Goal: Navigation & Orientation: Find specific page/section

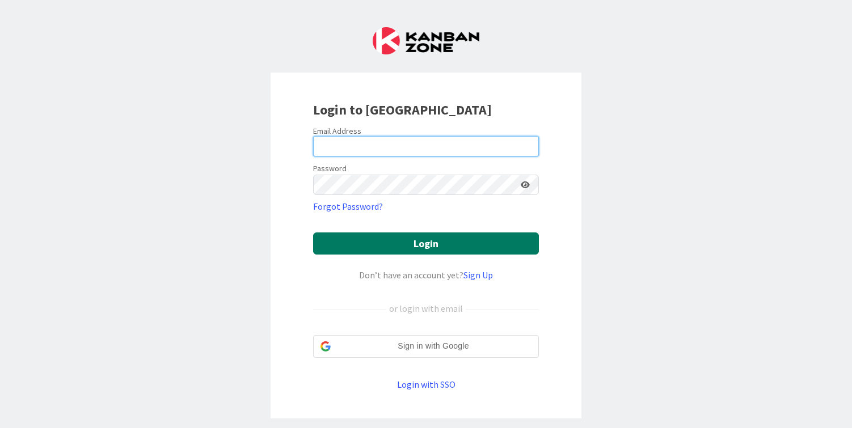
type input "[PERSON_NAME][EMAIL_ADDRESS][DOMAIN_NAME]"
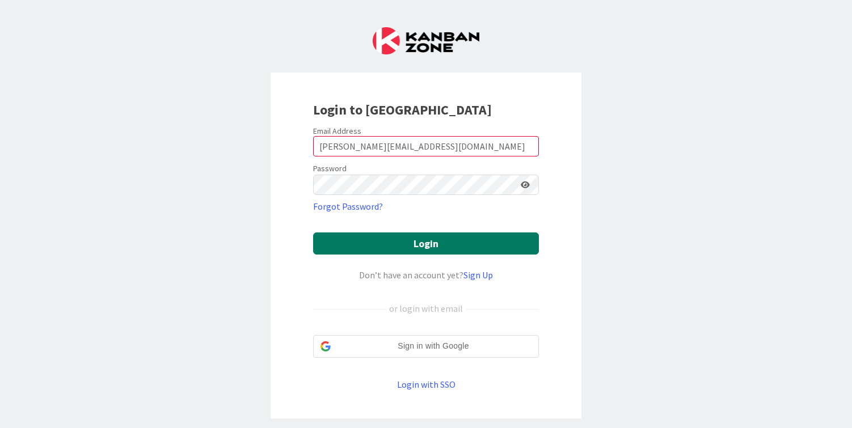
click at [405, 246] on button "Login" at bounding box center [426, 244] width 226 height 22
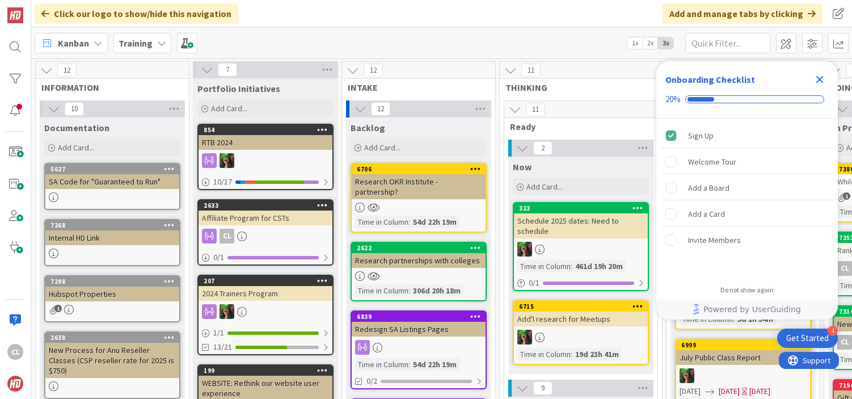
click at [144, 42] on b "Training" at bounding box center [136, 42] width 34 height 11
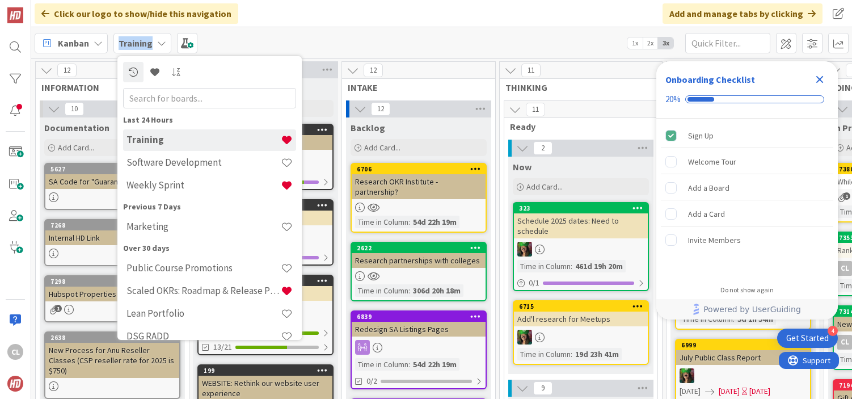
click at [144, 42] on b "Training" at bounding box center [136, 42] width 34 height 11
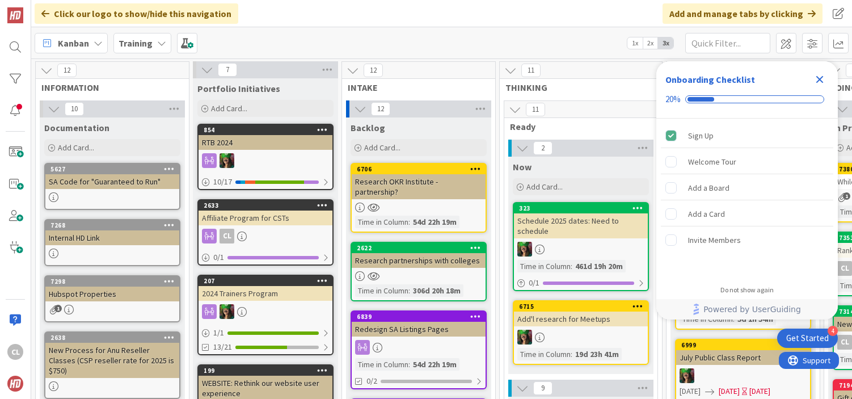
click at [142, 44] on b "Training" at bounding box center [136, 42] width 34 height 11
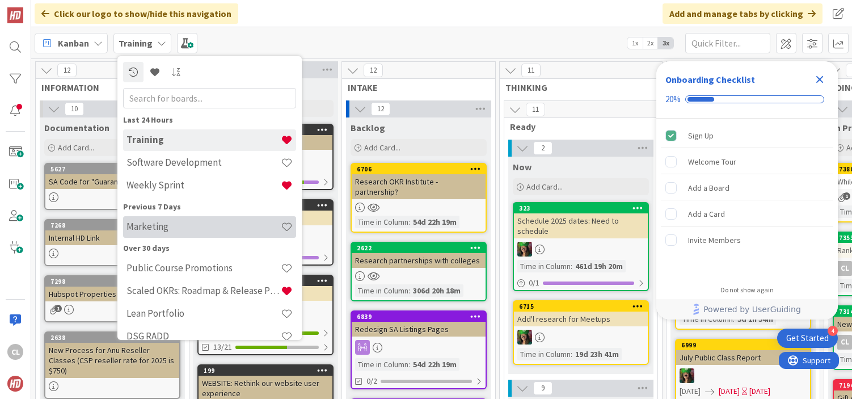
click at [170, 228] on h4 "Marketing" at bounding box center [204, 226] width 154 height 11
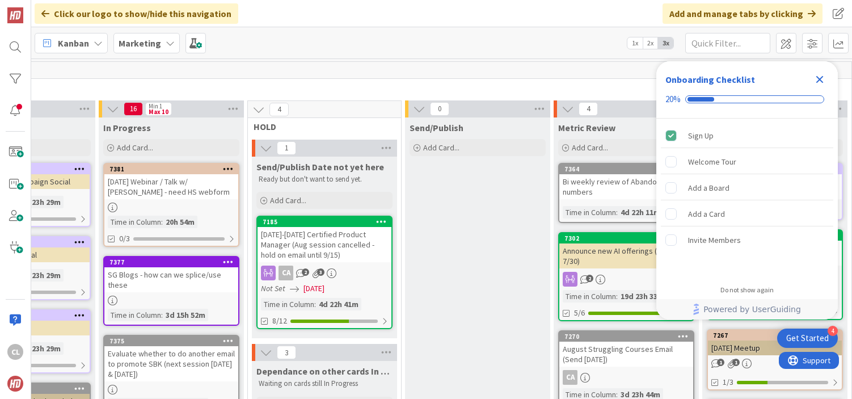
click at [820, 78] on icon "Close Checklist" at bounding box center [820, 80] width 14 height 14
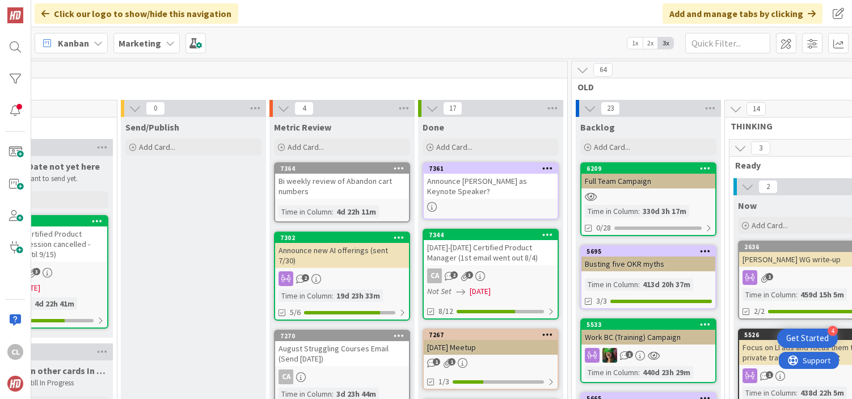
scroll to position [1, 679]
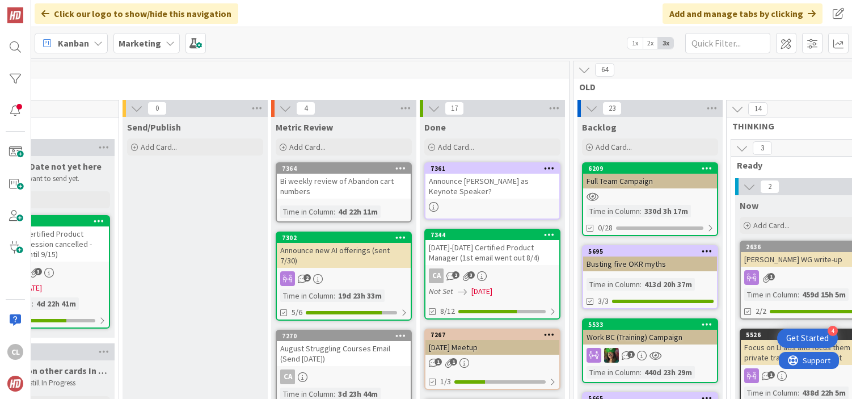
click at [331, 191] on div "Bi weekly review of Abandon cart numbers" at bounding box center [344, 186] width 134 height 25
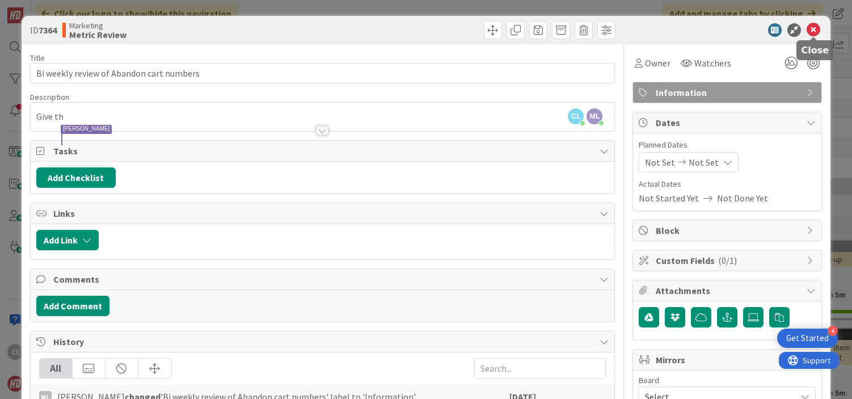
click at [812, 34] on icon at bounding box center [814, 30] width 14 height 14
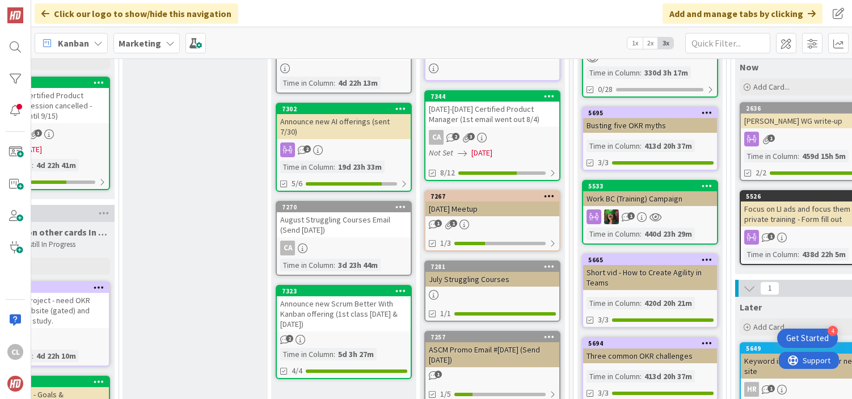
scroll to position [140, 679]
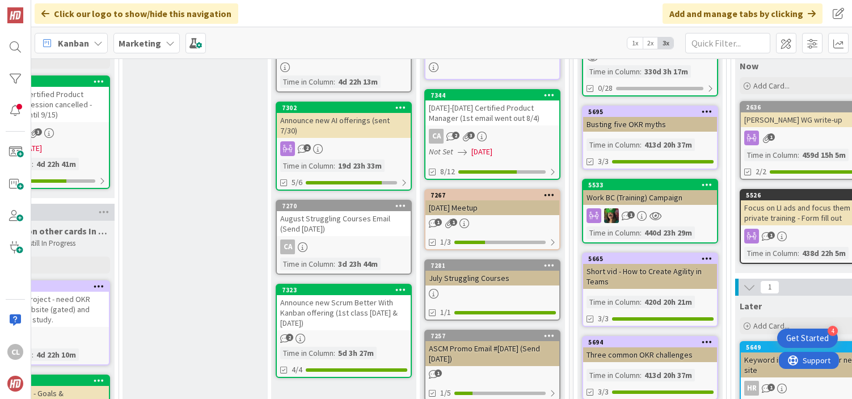
click at [354, 141] on div "2" at bounding box center [344, 148] width 134 height 15
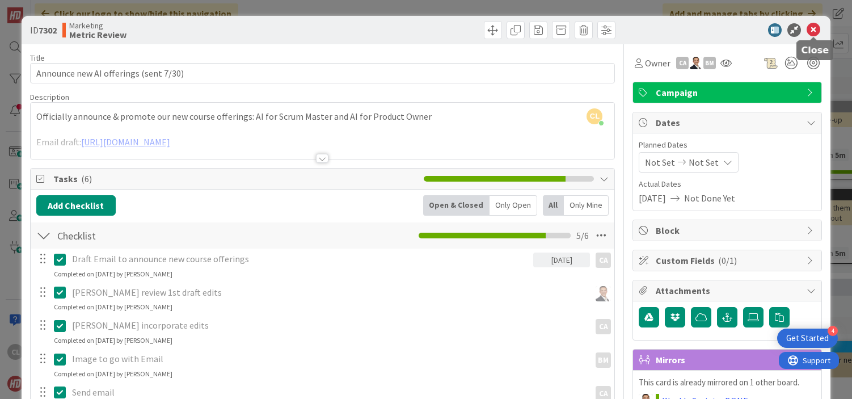
click at [813, 36] on div at bounding box center [813, 37] width 7 height 3
click at [815, 33] on icon at bounding box center [814, 30] width 14 height 14
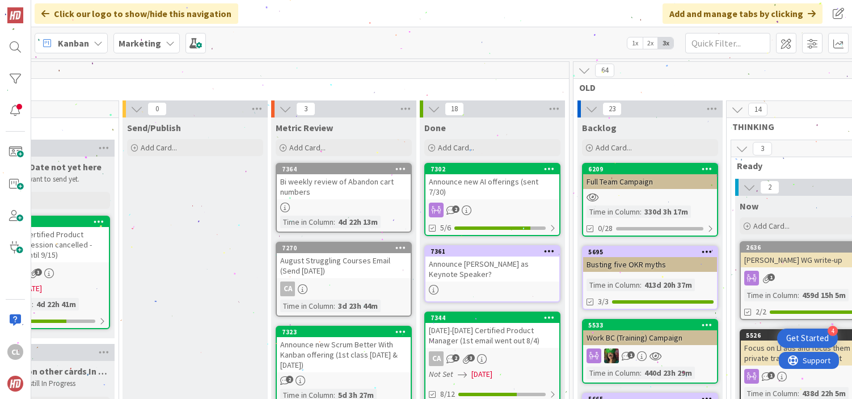
click at [339, 268] on div "August Struggling Courses Email (Send [DATE])" at bounding box center [344, 265] width 134 height 25
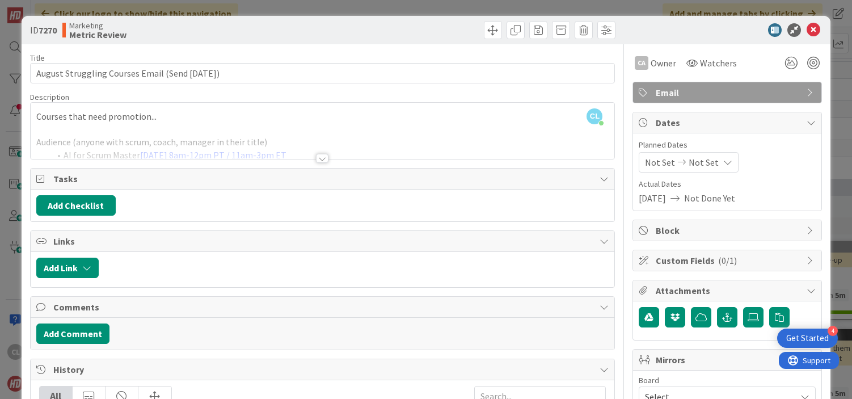
click at [297, 139] on div at bounding box center [323, 144] width 585 height 29
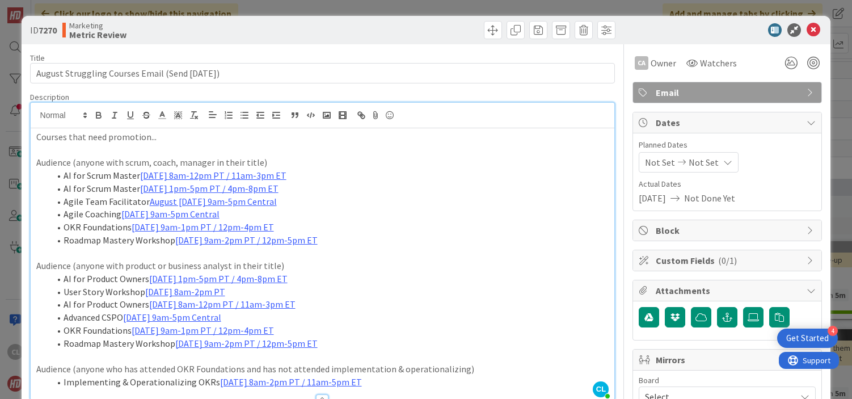
click at [215, 26] on div "Marketing Metric Review" at bounding box center [191, 30] width 258 height 18
click at [812, 30] on icon at bounding box center [814, 30] width 14 height 14
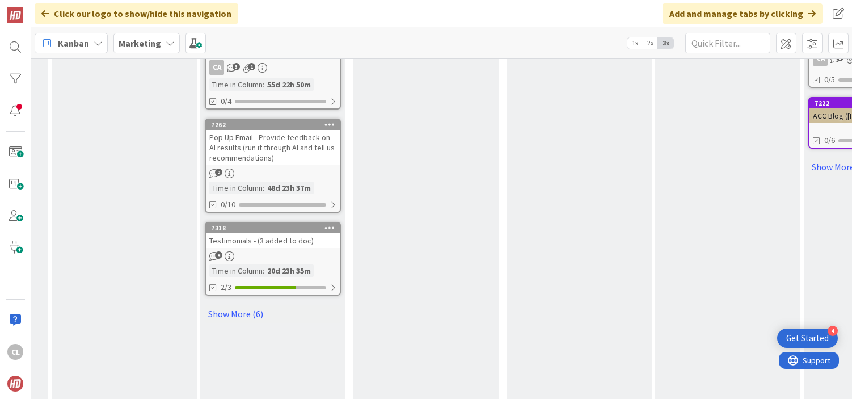
scroll to position [768, 295]
click at [238, 304] on link "Show More (6)" at bounding box center [273, 313] width 136 height 18
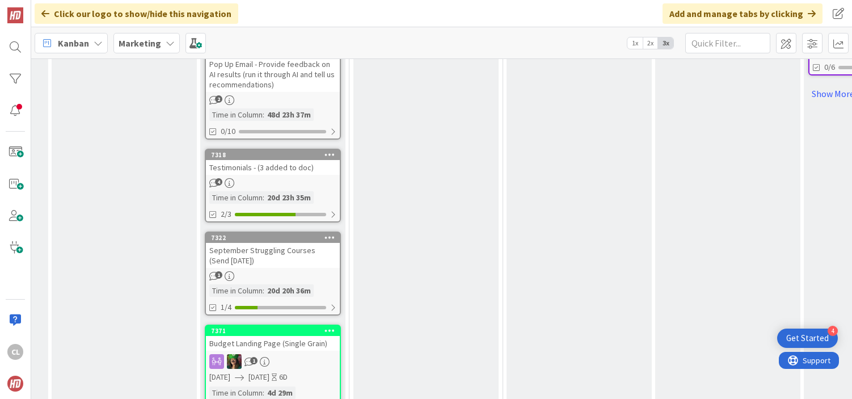
scroll to position [842, 295]
click at [276, 243] on div "September Struggling Courses (Send [DATE])" at bounding box center [273, 254] width 134 height 25
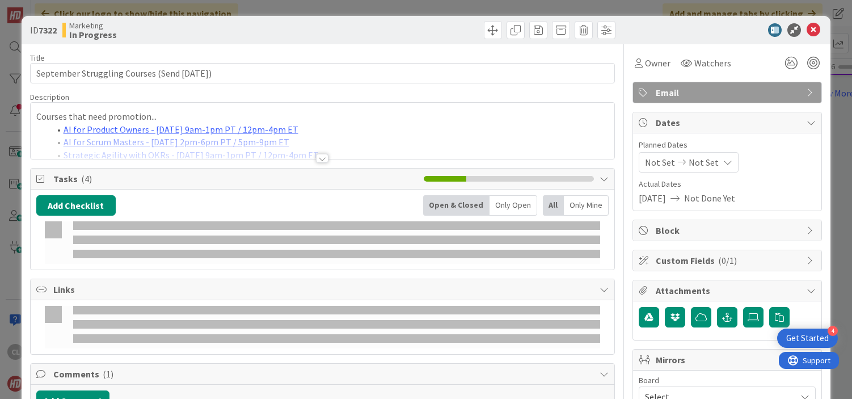
click at [304, 141] on div at bounding box center [323, 144] width 585 height 29
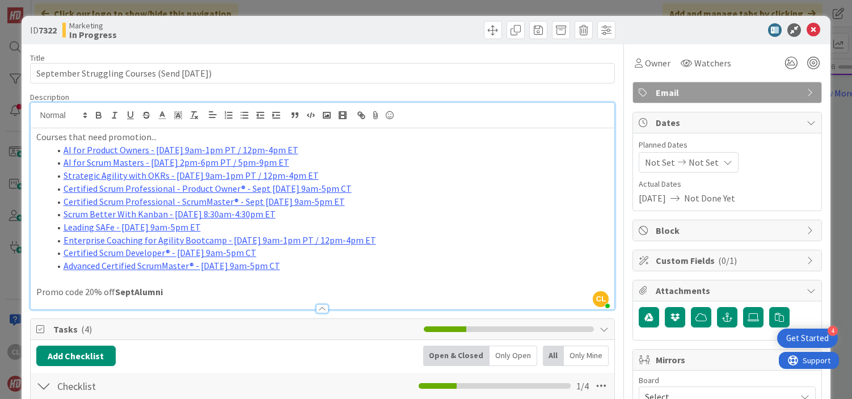
click at [335, 162] on li "AI for Scrum Masters - [DATE] 2pm-6pm PT / 5pm-9pm ET" at bounding box center [330, 162] width 560 height 13
click at [818, 35] on icon at bounding box center [814, 30] width 14 height 14
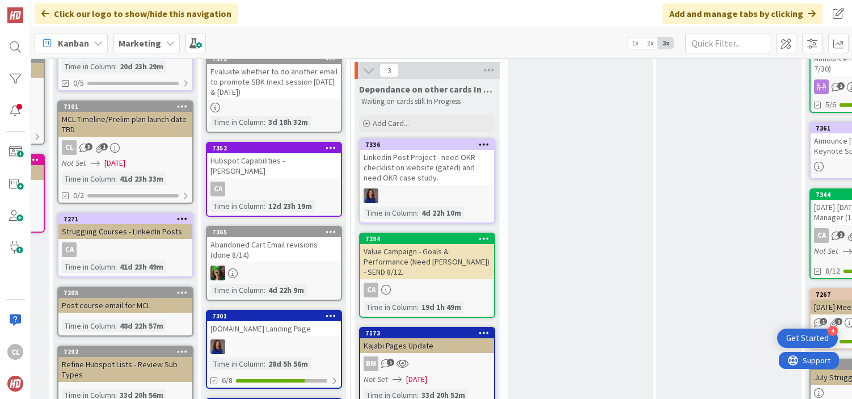
scroll to position [275, 293]
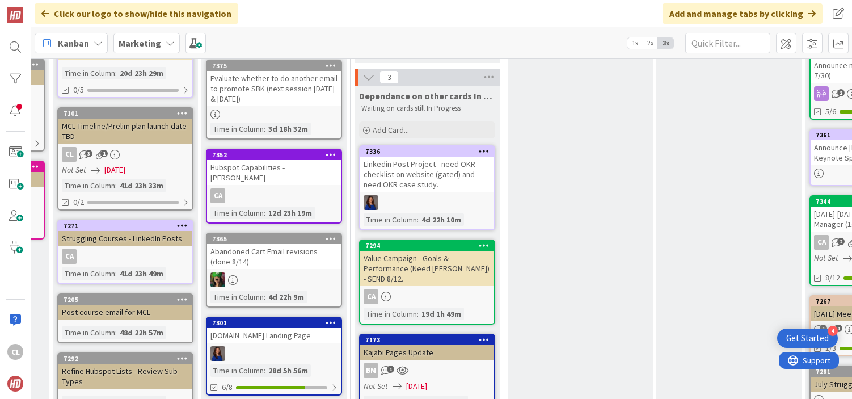
click at [423, 182] on div "Linkedin Post Project - need OKR checklist on website (gated) and need OKR case…" at bounding box center [427, 174] width 134 height 35
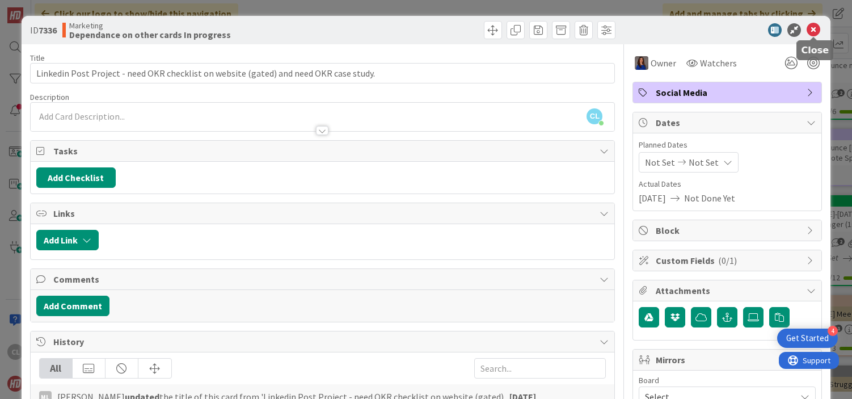
click at [813, 33] on icon at bounding box center [814, 30] width 14 height 14
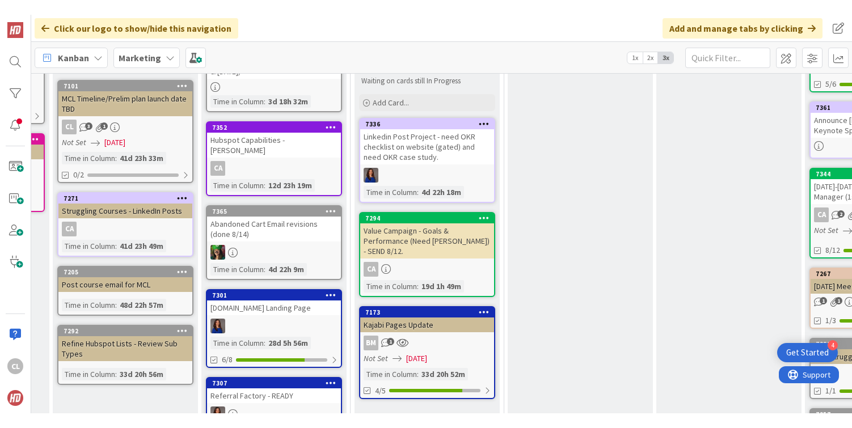
scroll to position [323, 293]
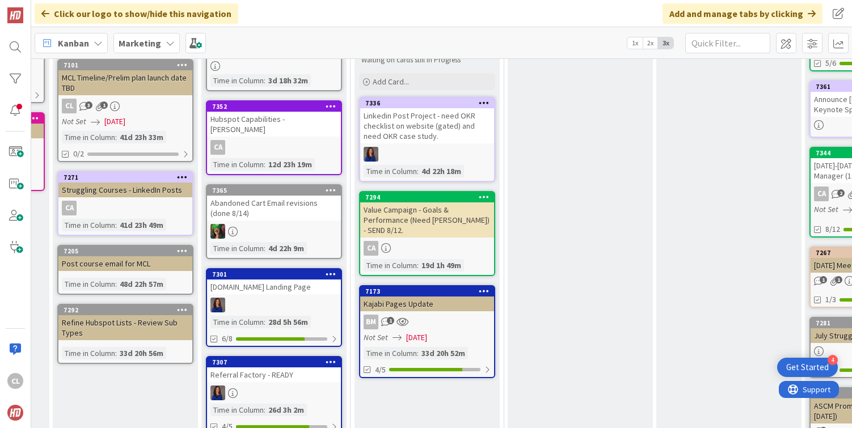
click at [310, 12] on div "Click our logo to show/hide this navigation Add and manage tabs by clicking" at bounding box center [441, 13] width 821 height 27
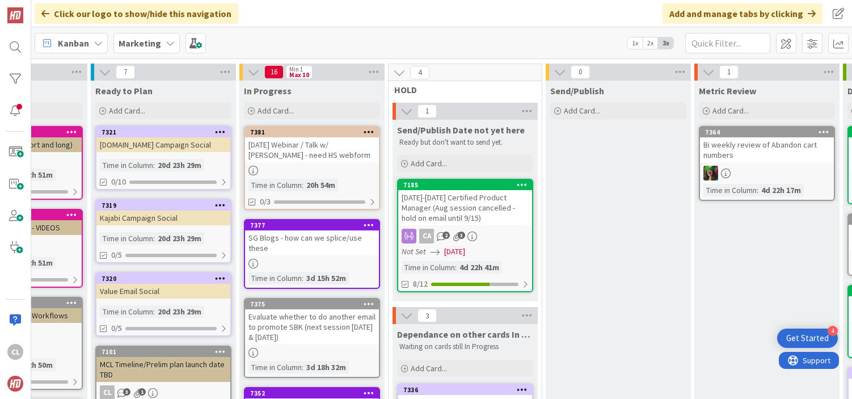
scroll to position [37, 255]
click at [329, 161] on div "[DATE] Webinar / Talk w/ [PERSON_NAME] - need HS webform" at bounding box center [313, 149] width 134 height 25
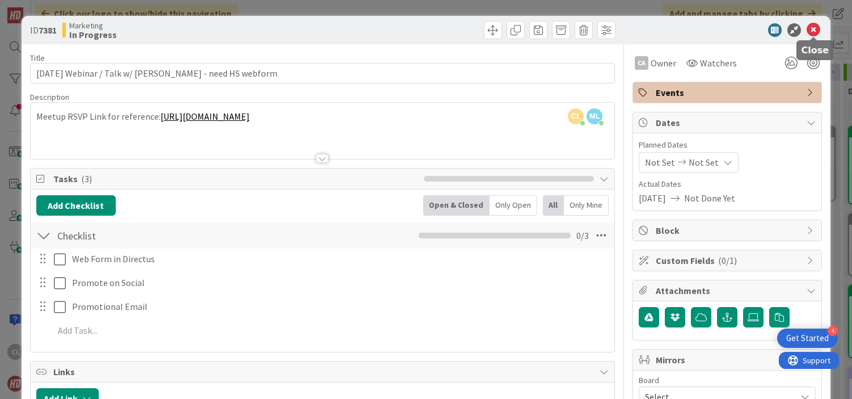
click at [817, 30] on icon at bounding box center [814, 30] width 14 height 14
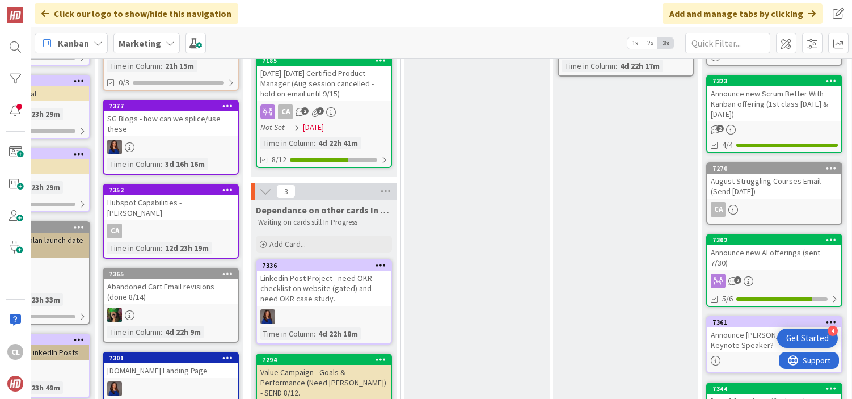
scroll to position [269, 397]
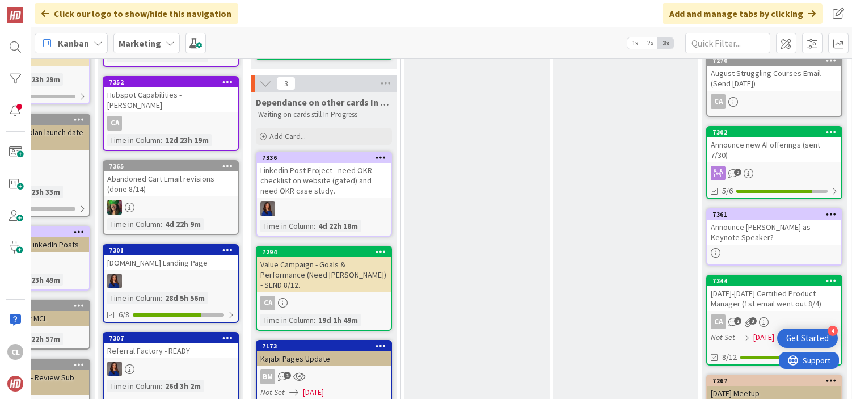
click at [187, 187] on link "7365 Abandoned Cart Email revisions (done 8/14) Time in Column : 4d 22h 9m" at bounding box center [171, 197] width 136 height 75
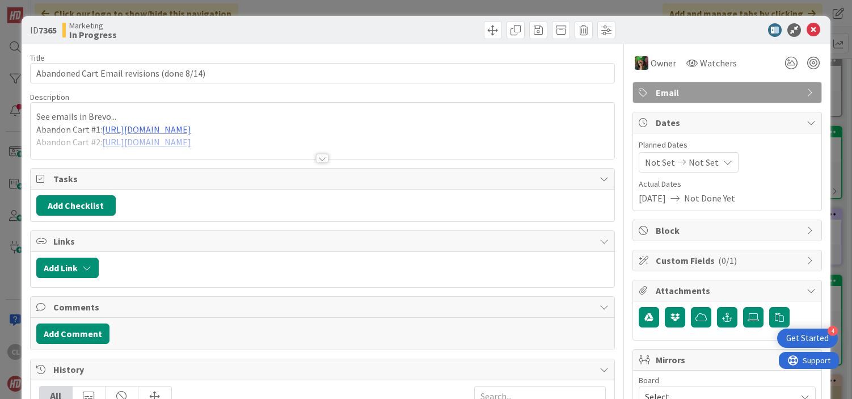
click at [293, 140] on div at bounding box center [323, 144] width 585 height 29
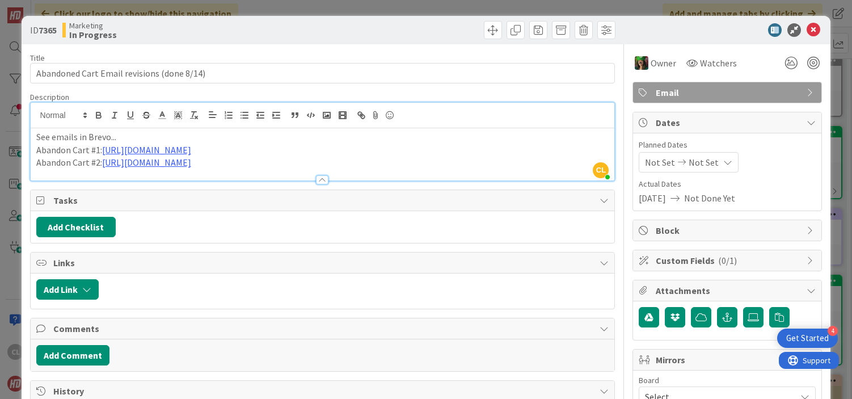
click at [341, 7] on div "ID 7365 Marketing In Progress Title 42 / 128 Abandoned Cart Email revisions (do…" at bounding box center [426, 199] width 852 height 399
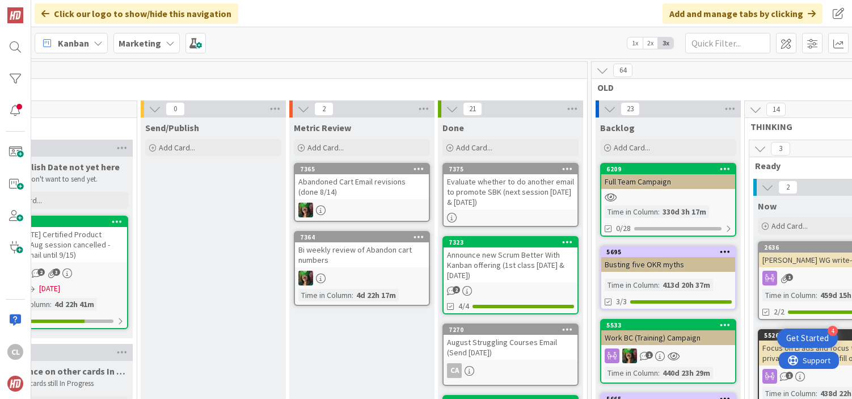
scroll to position [0, 675]
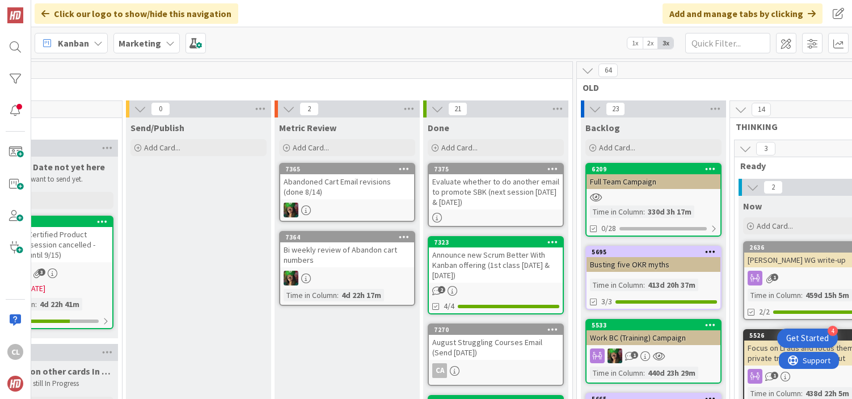
click at [347, 194] on div "Abandoned Cart Email revisions (done 8/14)" at bounding box center [347, 186] width 134 height 25
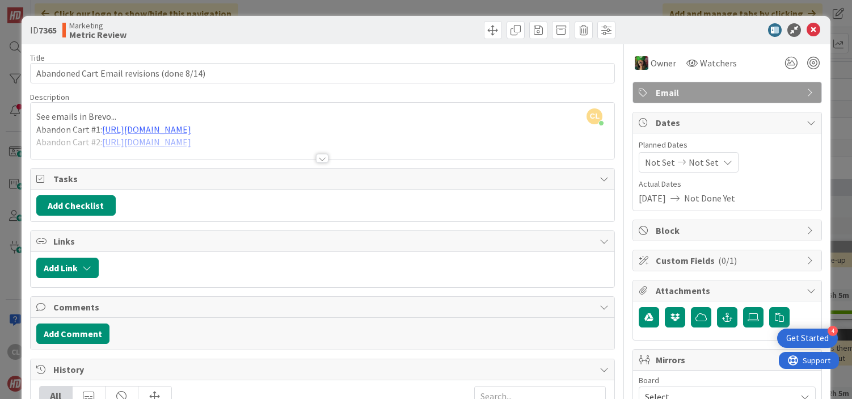
click at [290, 146] on div at bounding box center [323, 144] width 585 height 29
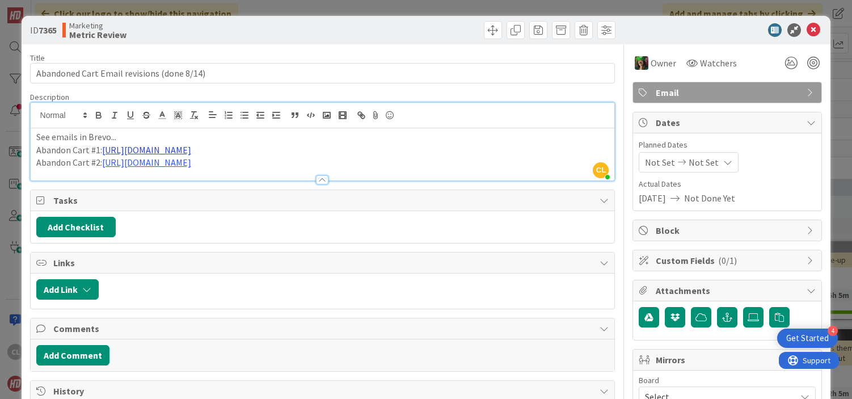
click at [191, 149] on link "[URL][DOMAIN_NAME]" at bounding box center [146, 149] width 89 height 11
click at [364, 51] on div "Title 42 / 128 Abandoned Cart Email revisions (done 8/14) Description [PERSON_N…" at bounding box center [323, 367] width 586 height 646
click at [817, 29] on icon at bounding box center [814, 30] width 14 height 14
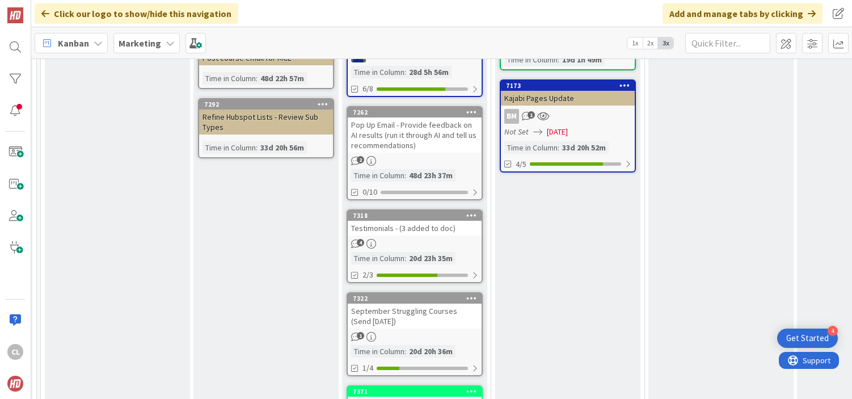
scroll to position [526, 153]
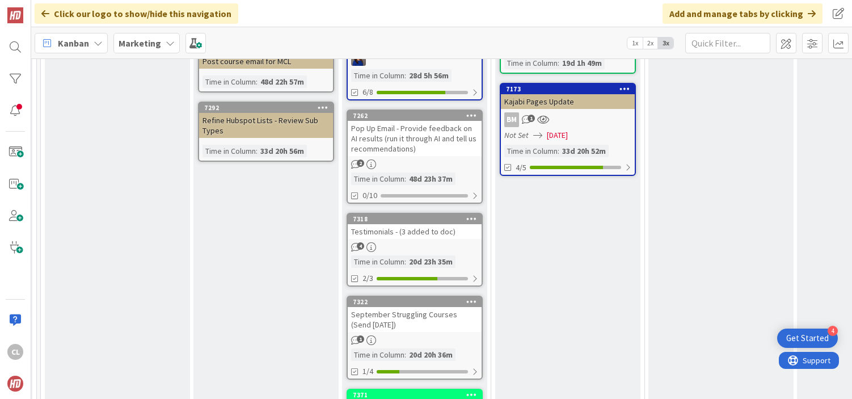
click at [415, 225] on div "Testimonials - (3 added to doc)" at bounding box center [415, 231] width 134 height 15
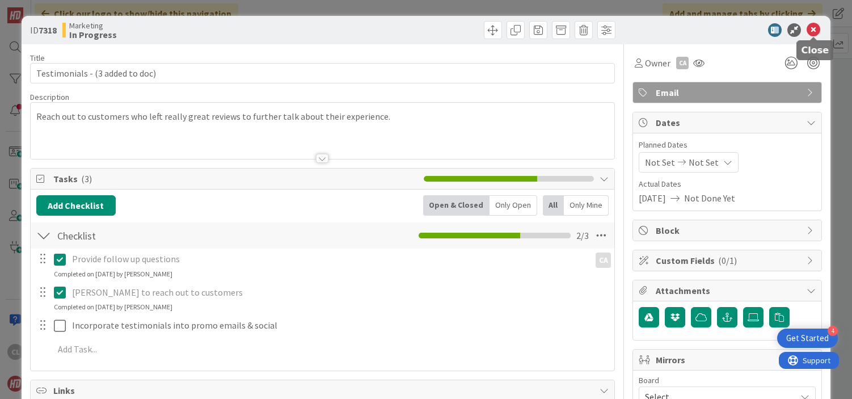
click at [815, 33] on icon at bounding box center [814, 30] width 14 height 14
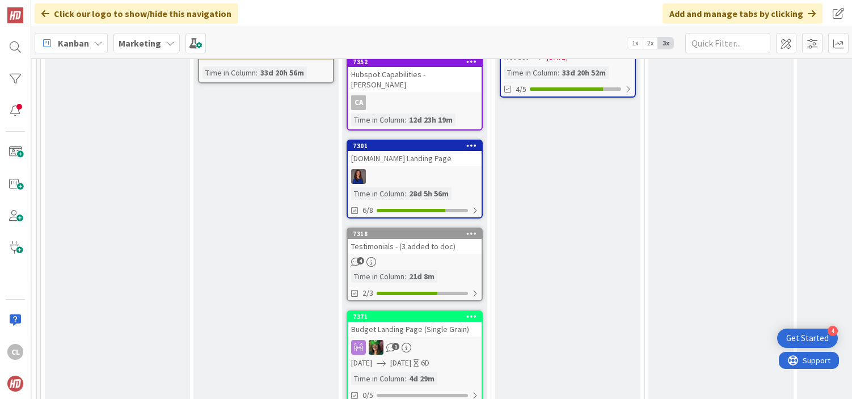
scroll to position [611, 153]
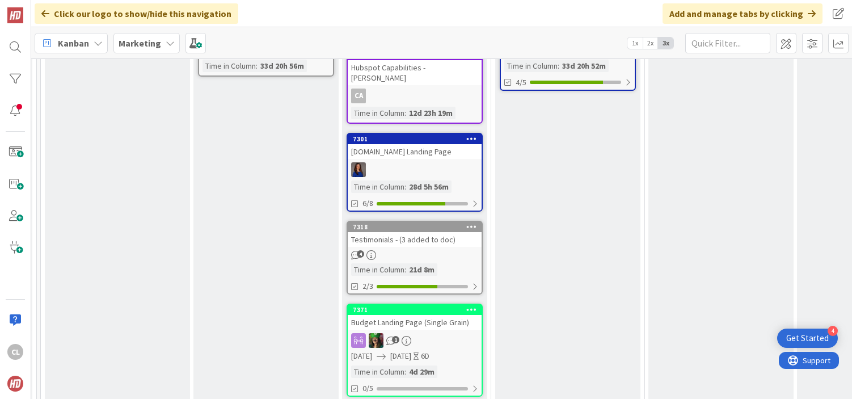
click at [425, 237] on link "7318 Testimonials - (3 added to doc) 4 Time in [GEOGRAPHIC_DATA] : 21d 8m 2/3" at bounding box center [415, 258] width 136 height 74
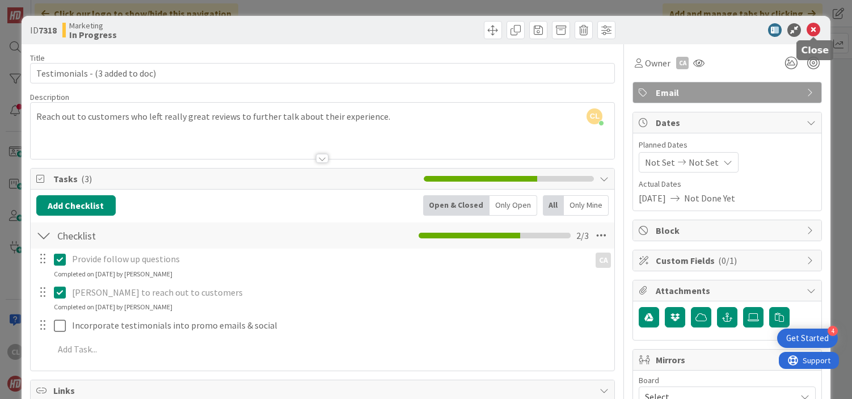
click at [817, 30] on icon at bounding box center [814, 30] width 14 height 14
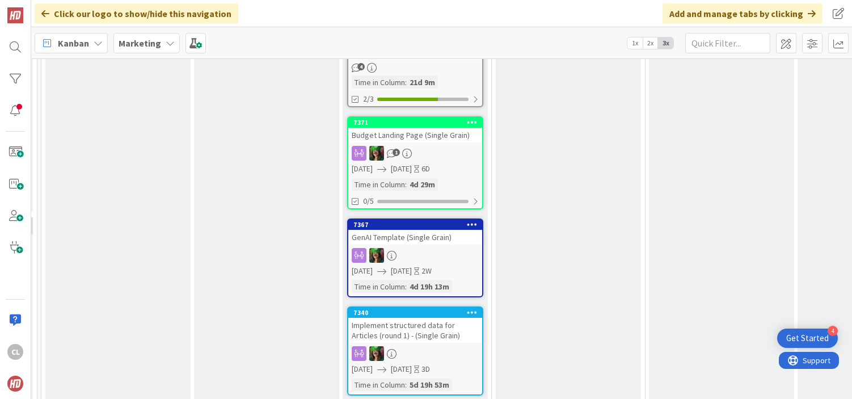
scroll to position [802, 152]
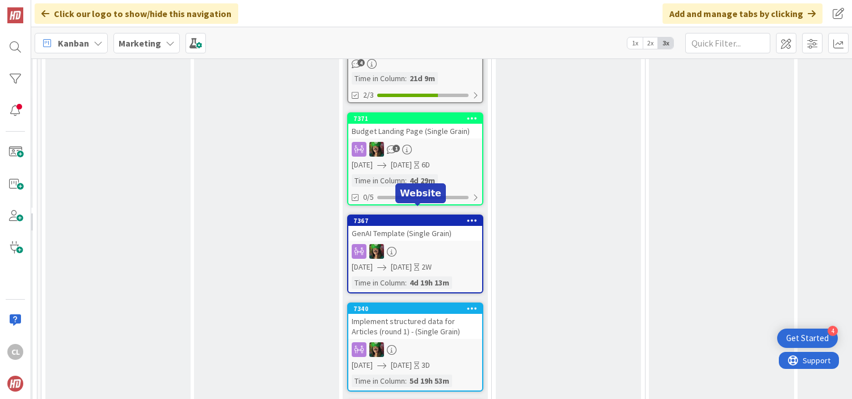
click at [432, 226] on div "GenAI Template (Single Grain)" at bounding box center [415, 233] width 134 height 15
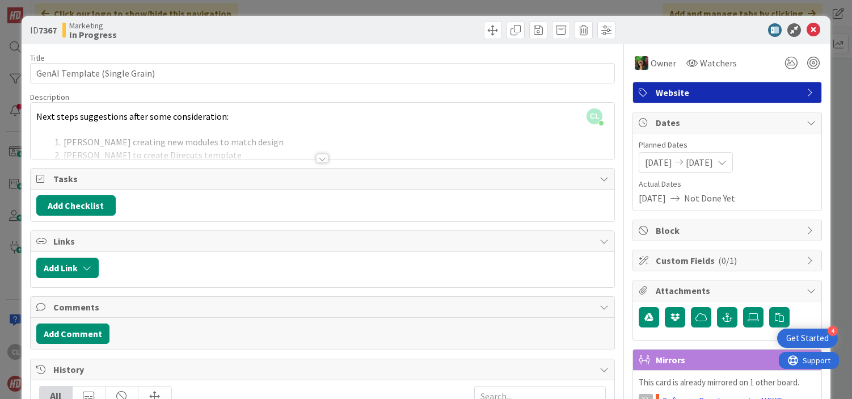
click at [382, 133] on div at bounding box center [323, 144] width 585 height 29
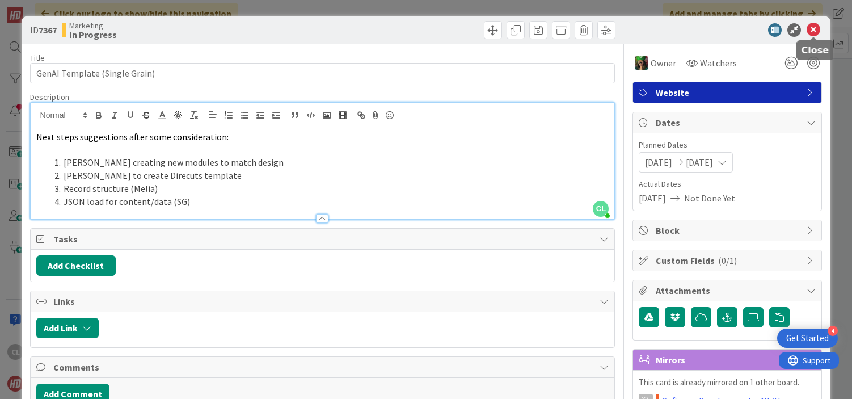
click at [817, 34] on icon at bounding box center [814, 30] width 14 height 14
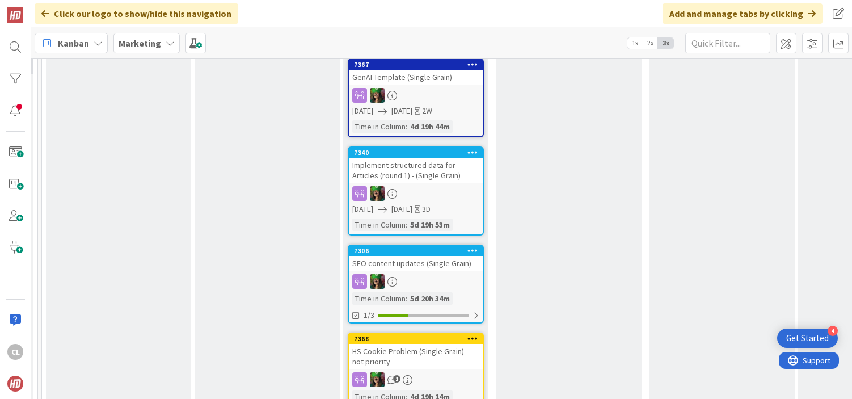
scroll to position [1005, 152]
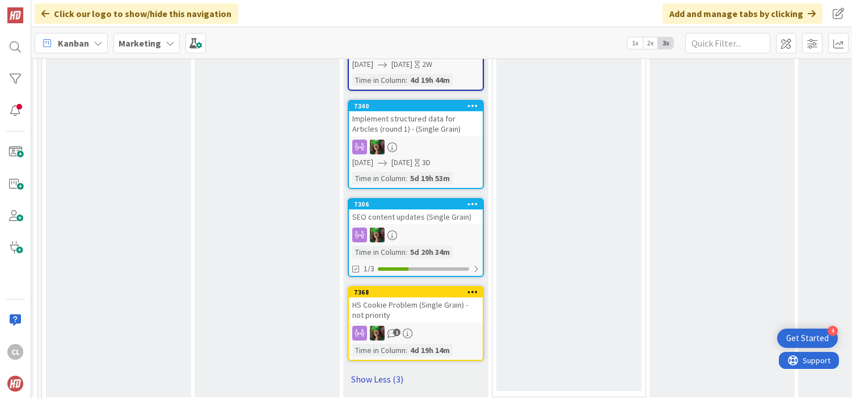
click at [386, 370] on link "Show Less (3)" at bounding box center [416, 379] width 136 height 18
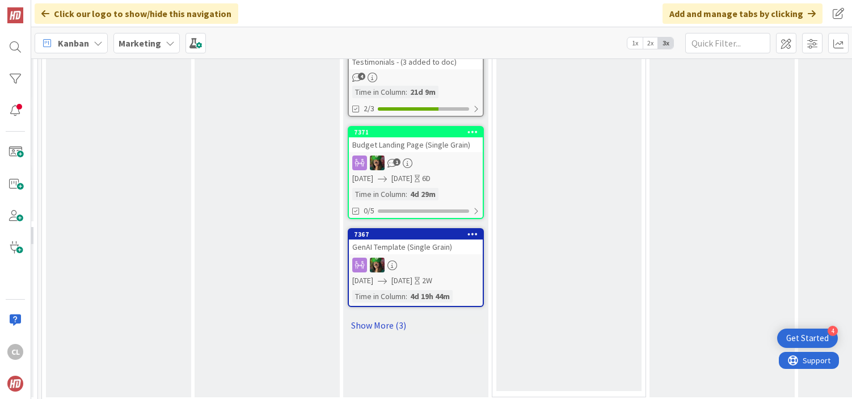
click at [386, 316] on link "Show More (3)" at bounding box center [416, 325] width 136 height 18
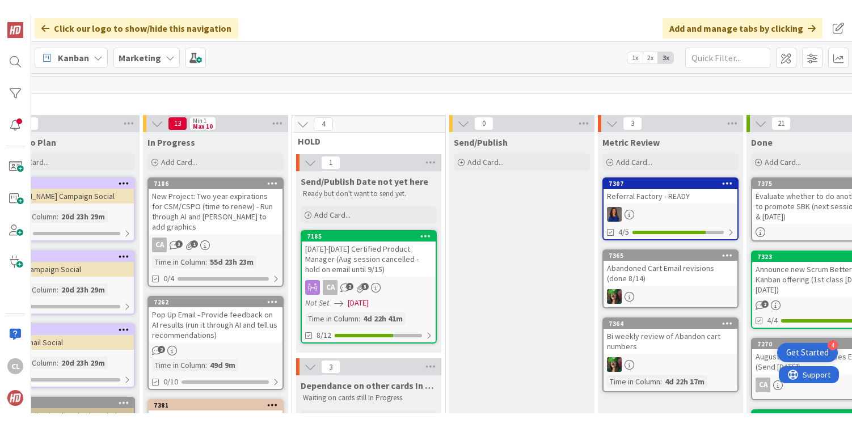
scroll to position [0, 427]
